Goal: Task Accomplishment & Management: Use online tool/utility

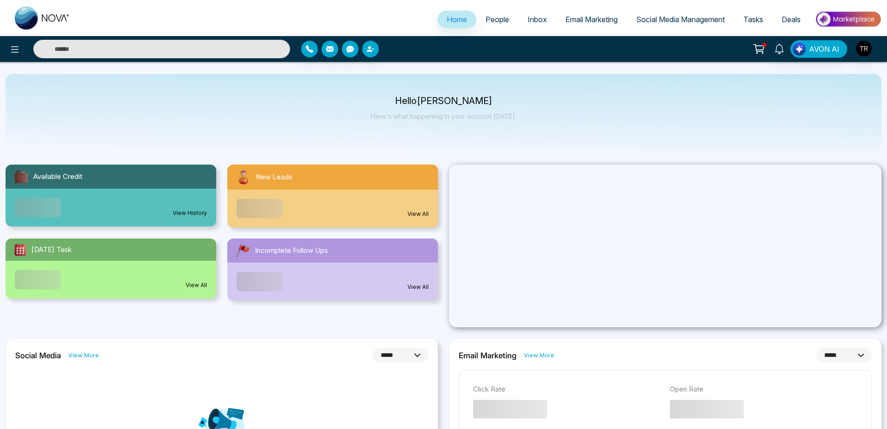
select select "*"
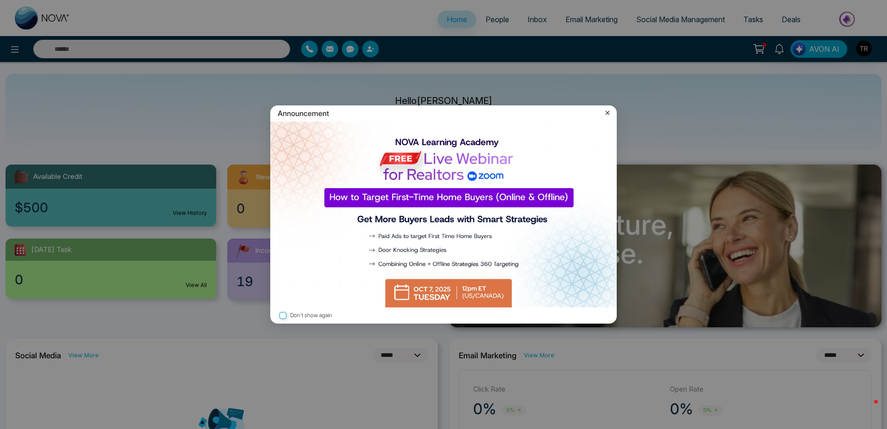
click at [610, 115] on icon at bounding box center [607, 112] width 9 height 9
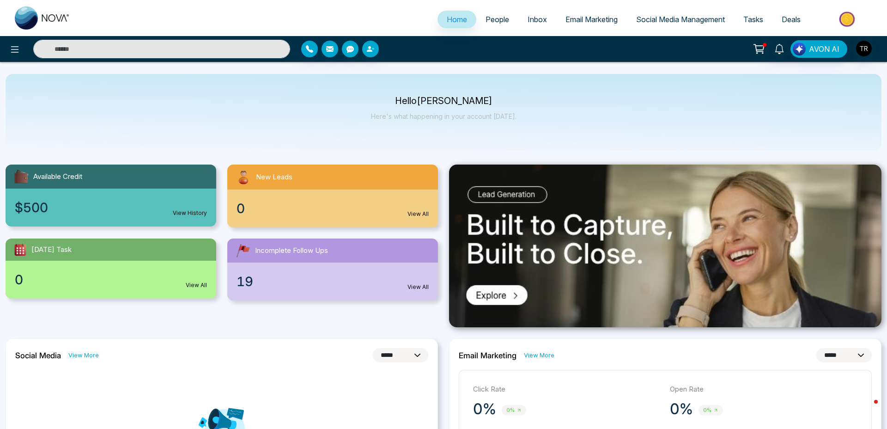
click at [568, 21] on span "Email Marketing" at bounding box center [592, 19] width 52 height 9
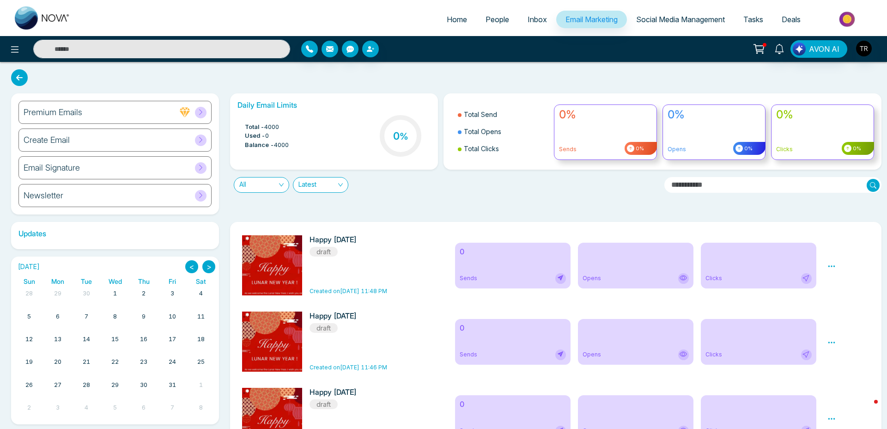
click at [203, 113] on icon at bounding box center [200, 112] width 7 height 7
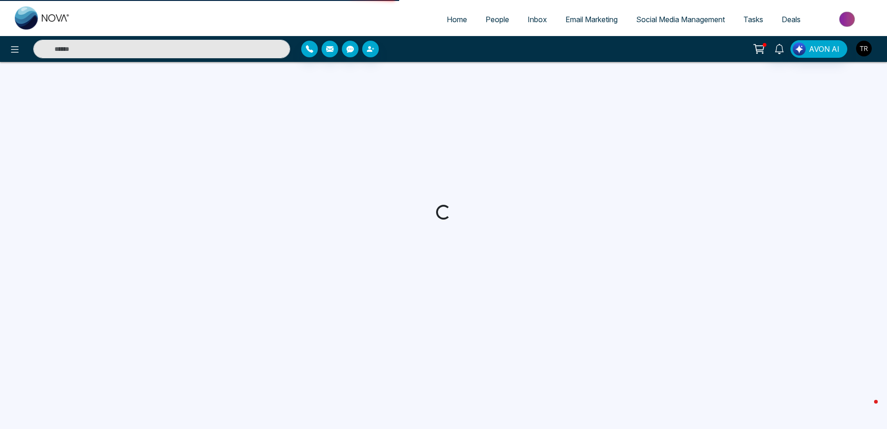
click at [865, 53] on img "button" at bounding box center [864, 49] width 16 height 16
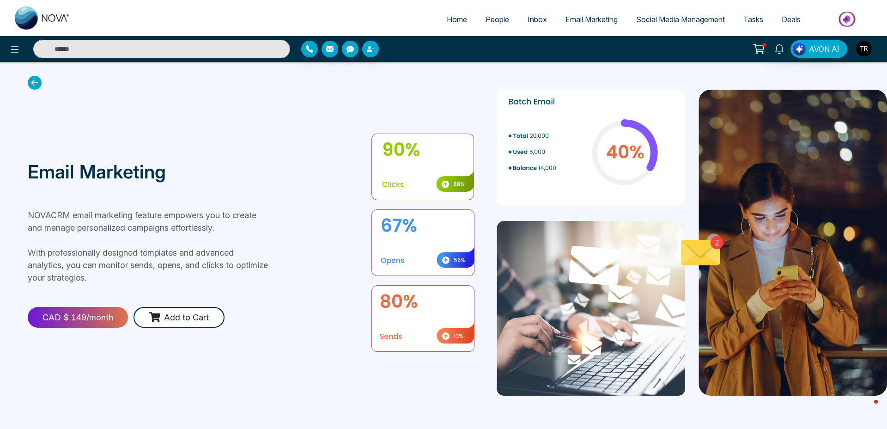
click at [867, 46] on img "button" at bounding box center [864, 49] width 16 height 16
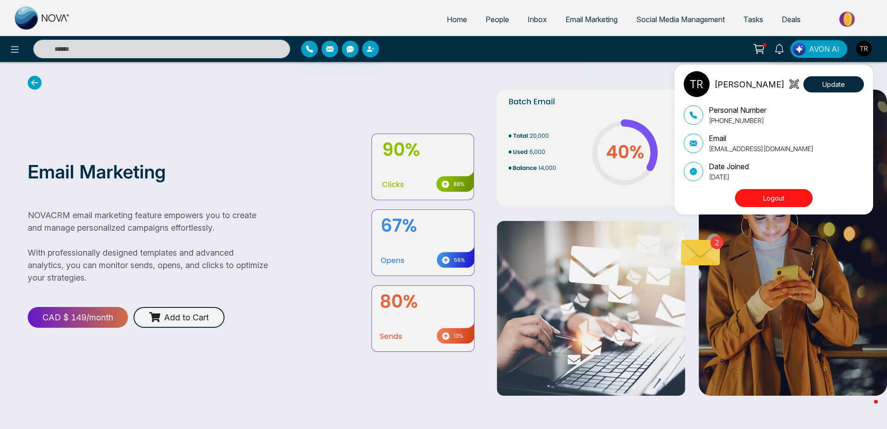
click at [766, 198] on button "Logout" at bounding box center [774, 198] width 78 height 18
